Goal: Information Seeking & Learning: Learn about a topic

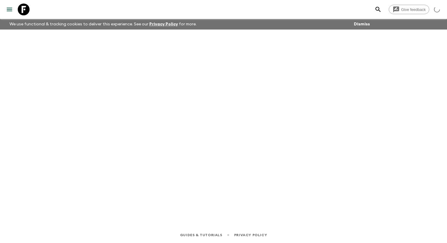
click at [9, 12] on icon "menu" at bounding box center [9, 9] width 7 height 7
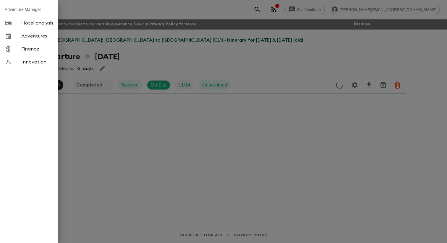
click at [33, 39] on span "Adventures" at bounding box center [37, 36] width 32 height 6
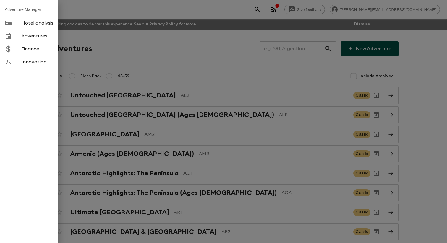
click at [138, 51] on div at bounding box center [223, 121] width 447 height 243
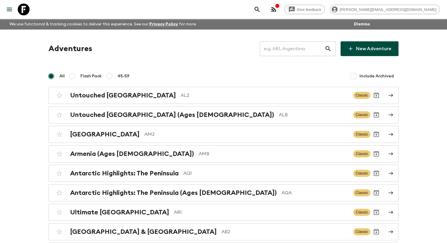
scroll to position [445, 0]
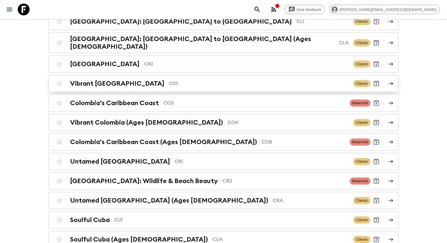
click at [99, 88] on h2 "Vibrant [GEOGRAPHIC_DATA]" at bounding box center [117, 84] width 94 height 8
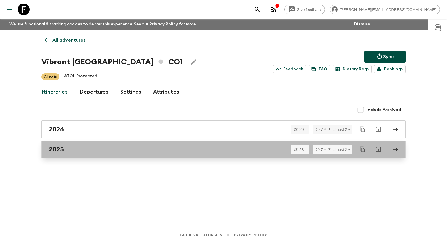
click at [72, 153] on div "2025" at bounding box center [218, 150] width 338 height 8
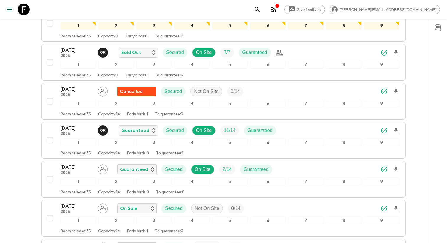
scroll to position [592, 0]
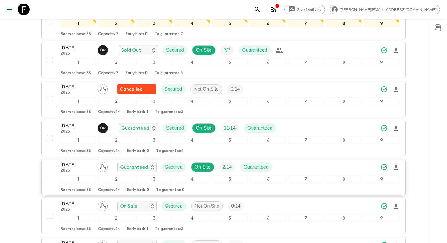
click at [77, 173] on div "[DATE] 2025 Guaranteed Secured On Site 2 / 14 Guaranteed" at bounding box center [169, 167] width 216 height 12
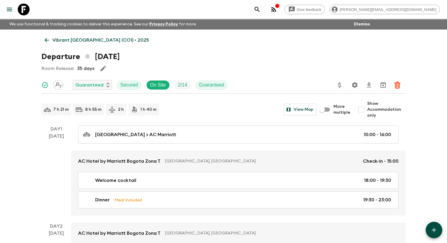
click at [364, 113] on input "Show Accommodation only" at bounding box center [362, 110] width 12 height 12
checkbox input "true"
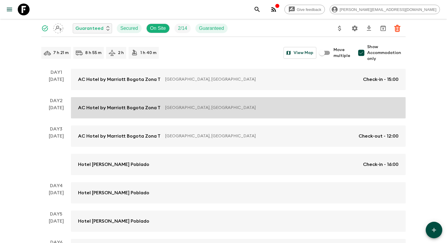
scroll to position [61, 0]
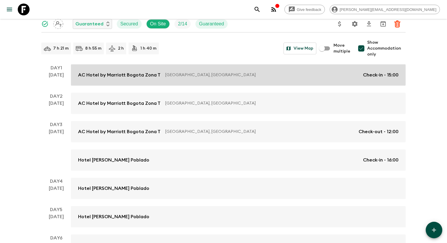
click at [195, 86] on link "AC Hotel by [GEOGRAPHIC_DATA] [GEOGRAPHIC_DATA], [GEOGRAPHIC_DATA] Check-in - 1…" at bounding box center [238, 74] width 335 height 21
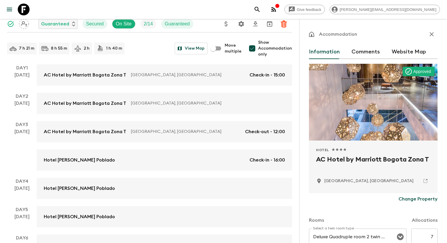
click at [342, 161] on h2 "AC Hotel by Marriott Bogota Zona T" at bounding box center [373, 164] width 114 height 19
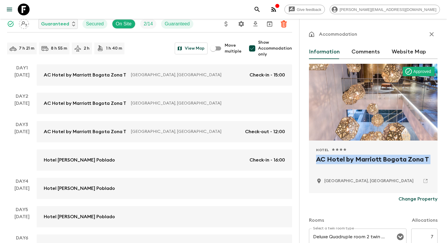
click at [342, 161] on h2 "AC Hotel by Marriott Bogota Zona T" at bounding box center [373, 164] width 114 height 19
copy div "AC Hotel by Marriott Bogota Zona T"
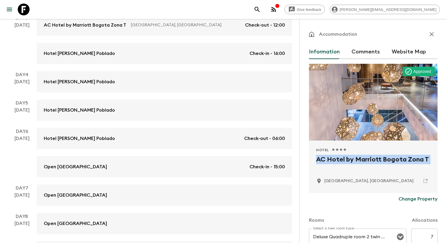
scroll to position [224, 0]
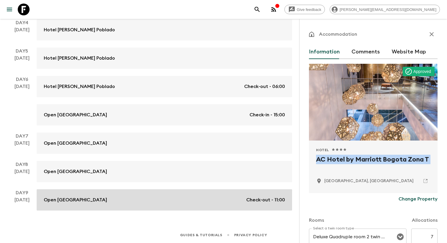
click at [133, 194] on link "Open Social House hotel Check-out - 11:00" at bounding box center [165, 200] width 256 height 21
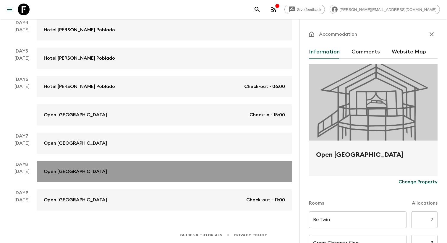
click at [249, 169] on div "Open [GEOGRAPHIC_DATA]" at bounding box center [164, 171] width 241 height 7
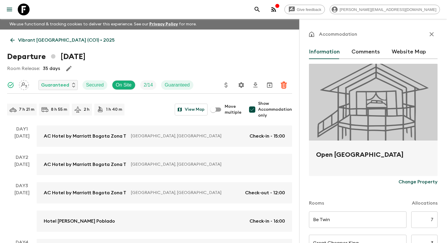
click at [249, 168] on p "[GEOGRAPHIC_DATA], [GEOGRAPHIC_DATA]" at bounding box center [205, 165] width 149 height 6
